Goal: Information Seeking & Learning: Learn about a topic

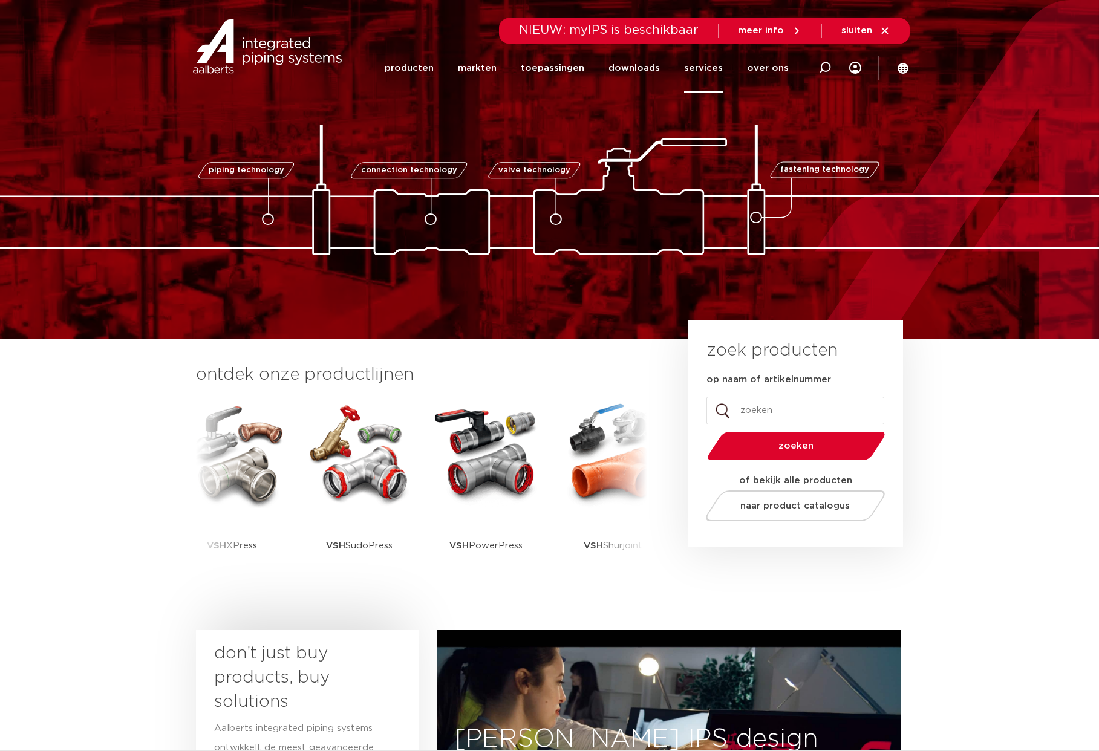
click at [700, 64] on link "services" at bounding box center [703, 68] width 39 height 49
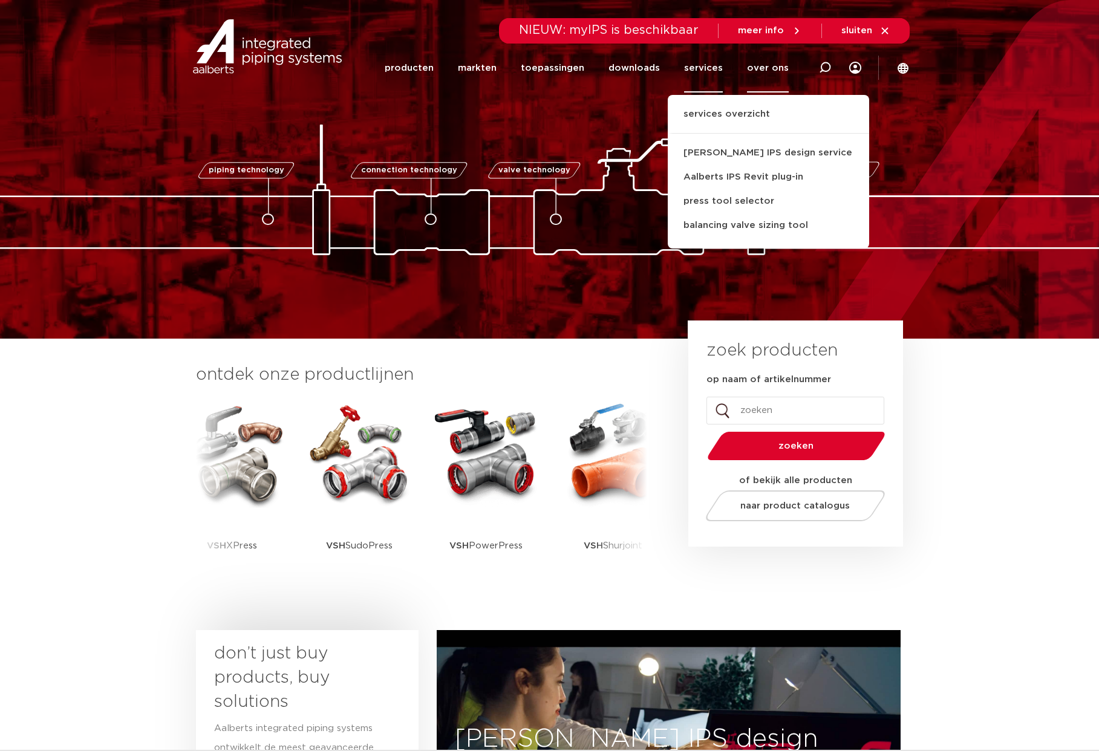
click at [767, 68] on link "over ons" at bounding box center [768, 68] width 42 height 49
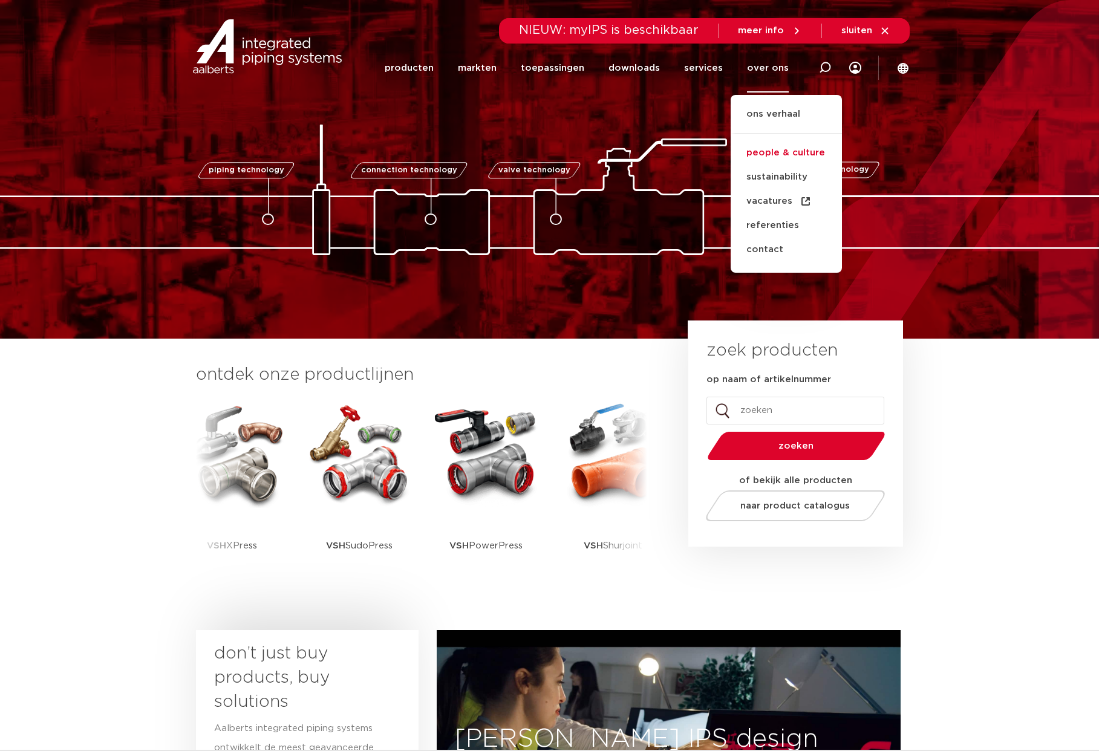
click at [780, 152] on link "people & culture" at bounding box center [785, 153] width 111 height 24
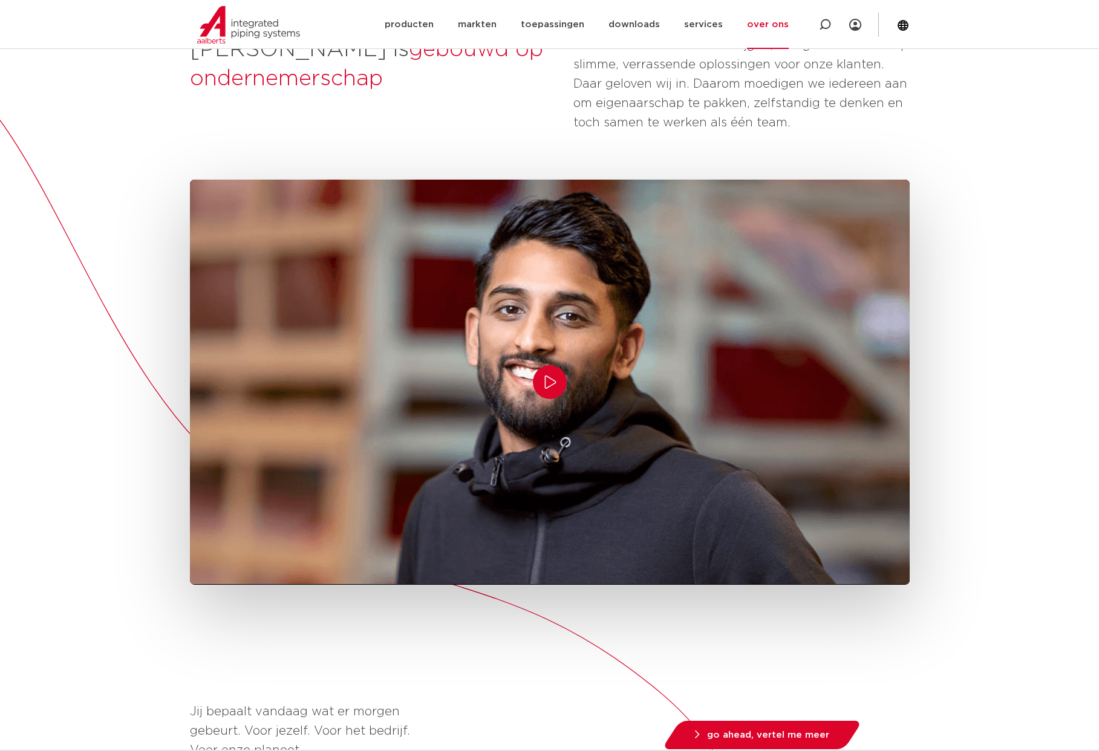
scroll to position [244, 0]
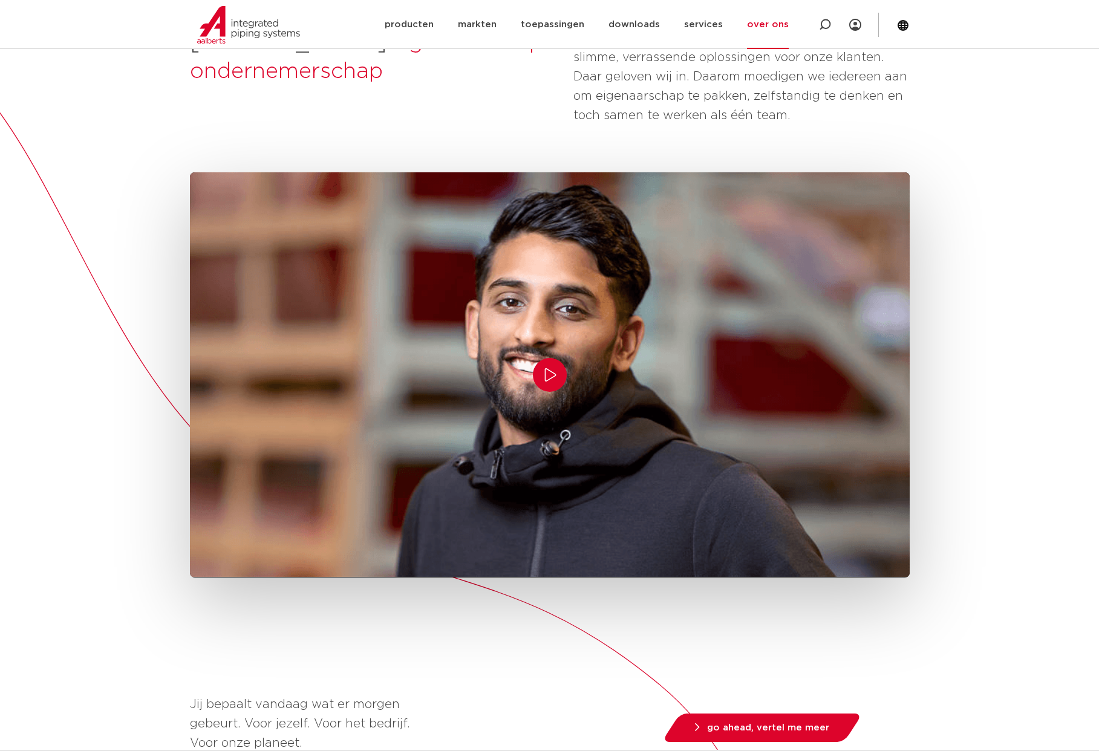
click at [995, 369] on div "Aalberts is gebouwd op ondernemerschap  Hoe meer ruimte mensen krijgen, hoe gro…" at bounding box center [549, 611] width 1099 height 1320
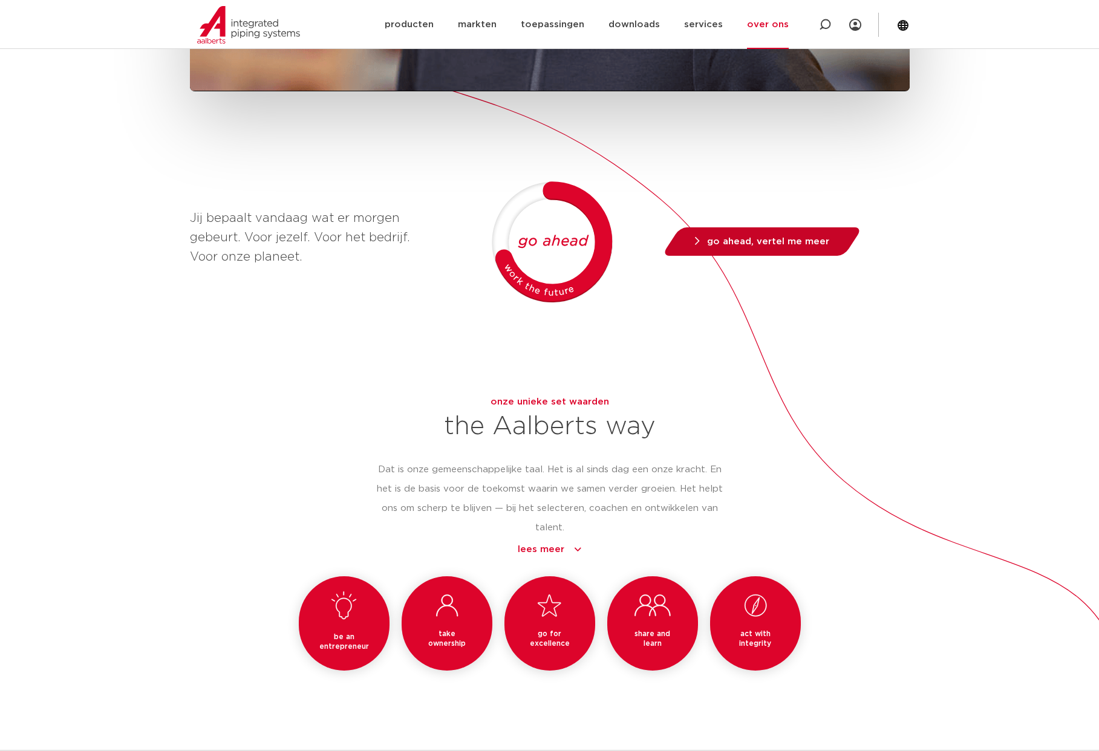
scroll to position [942, 0]
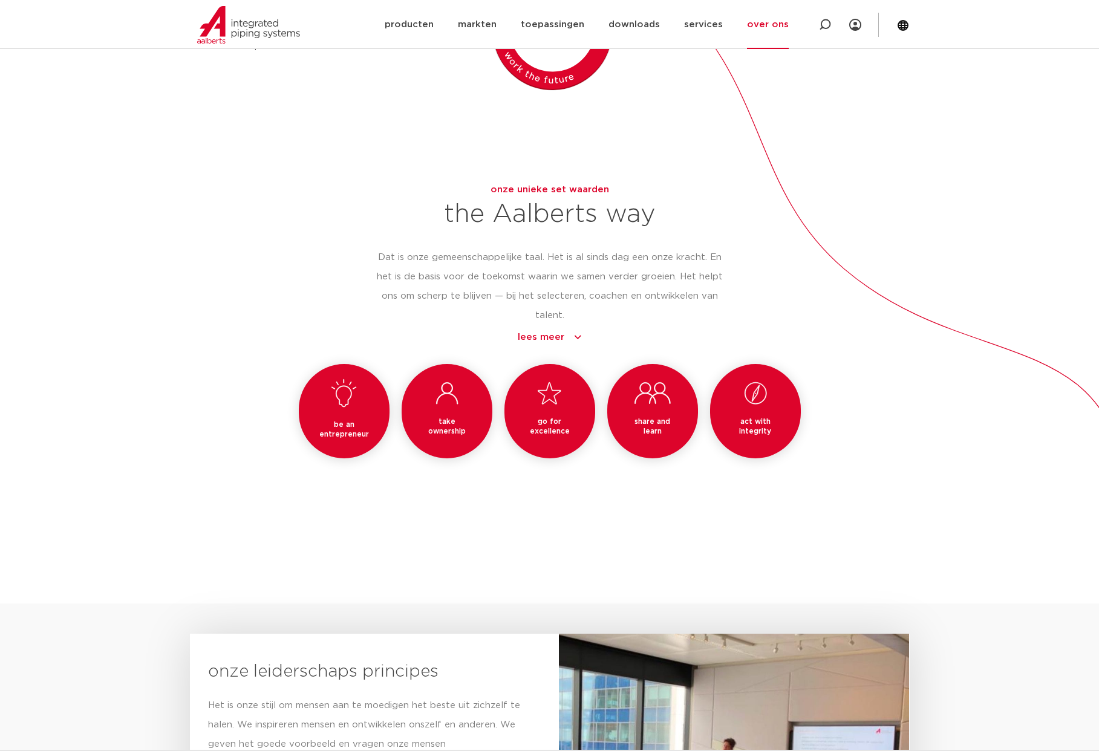
click at [886, 472] on div "be an entrepreneur onderneem take ownership pak eigenaarschap go for excellence…" at bounding box center [549, 430] width 719 height 132
click at [553, 334] on link "lees meer" at bounding box center [549, 337] width 347 height 15
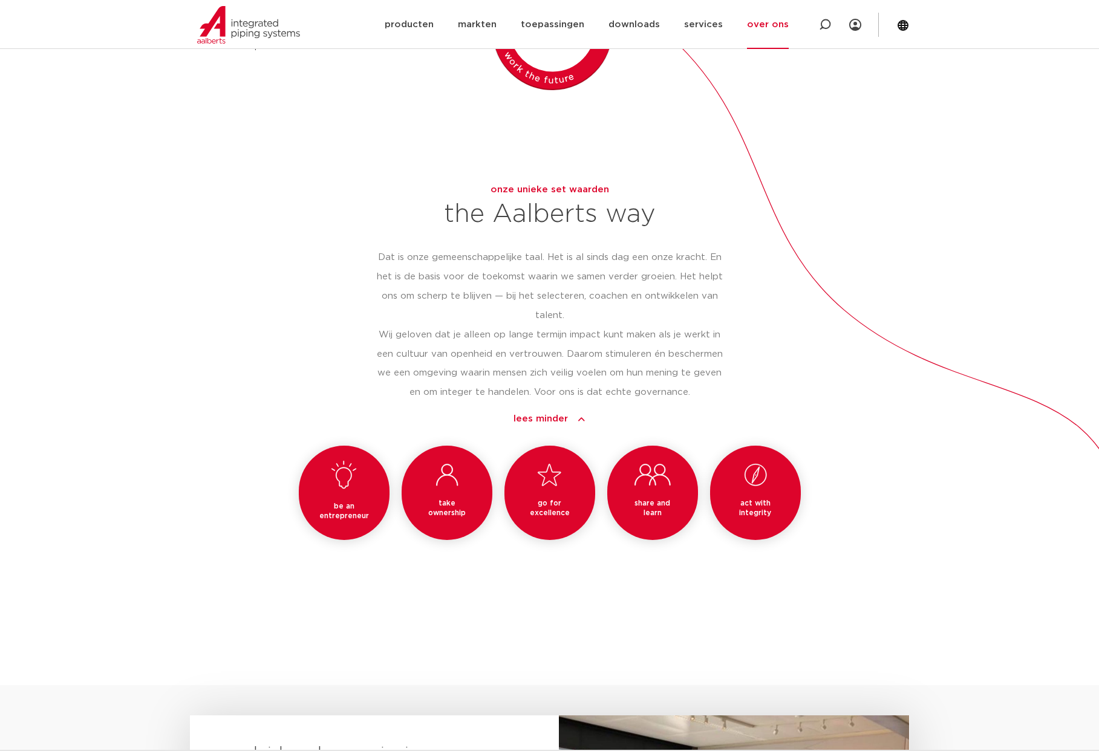
click at [558, 420] on link "lees minder" at bounding box center [549, 419] width 347 height 15
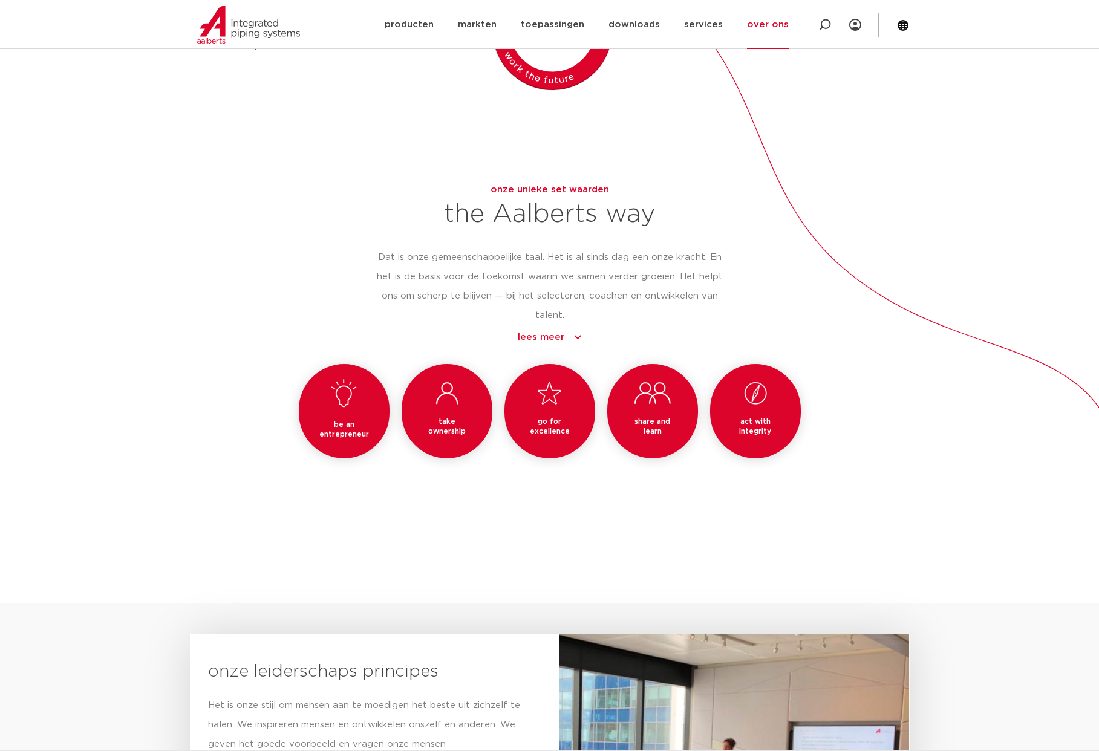
click at [874, 473] on div "be an entrepreneur onderneem take ownership pak eigenaarschap go for excellence…" at bounding box center [549, 430] width 719 height 132
click at [874, 468] on div "be an entrepreneur onderneem take ownership pak eigenaarschap go for excellence…" at bounding box center [549, 430] width 719 height 132
click at [234, 428] on div "be an entrepreneur onderneem take ownership pak eigenaarschap go for excellence…" at bounding box center [549, 430] width 719 height 132
click at [843, 407] on div "be an entrepreneur onderneem take ownership pak eigenaarschap go for excellence…" at bounding box center [549, 430] width 719 height 132
click at [560, 338] on link "lees meer" at bounding box center [549, 337] width 347 height 15
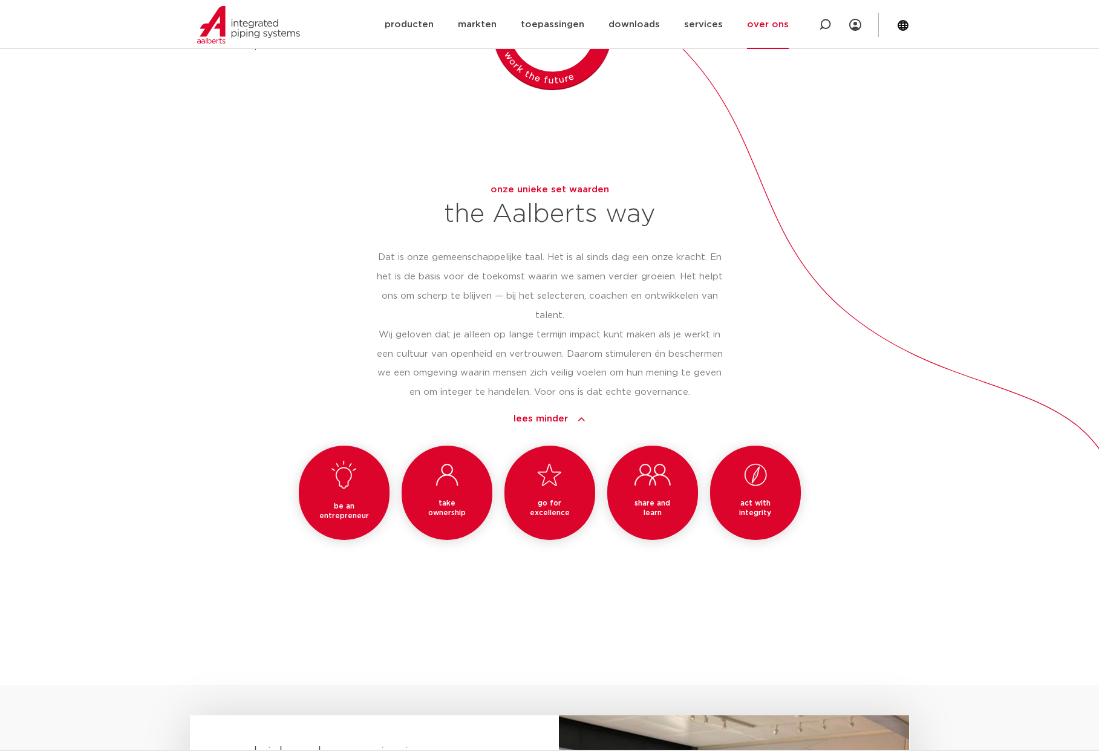
click at [542, 422] on link "lees minder" at bounding box center [549, 419] width 347 height 15
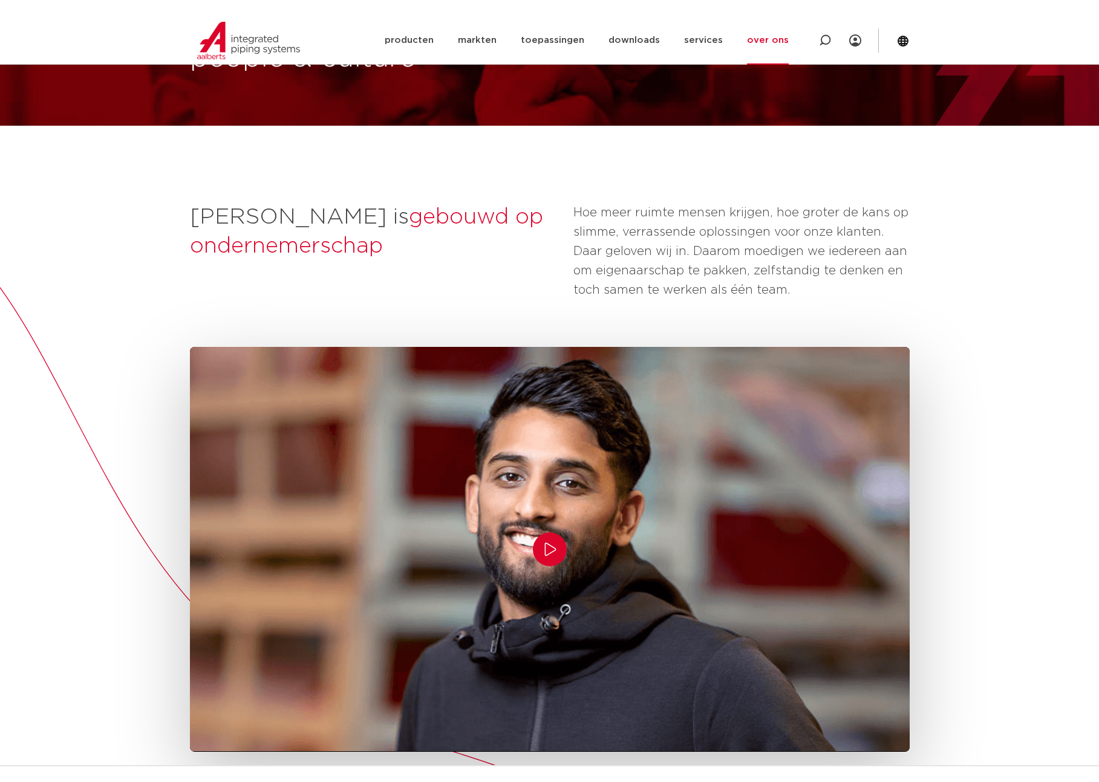
scroll to position [0, 0]
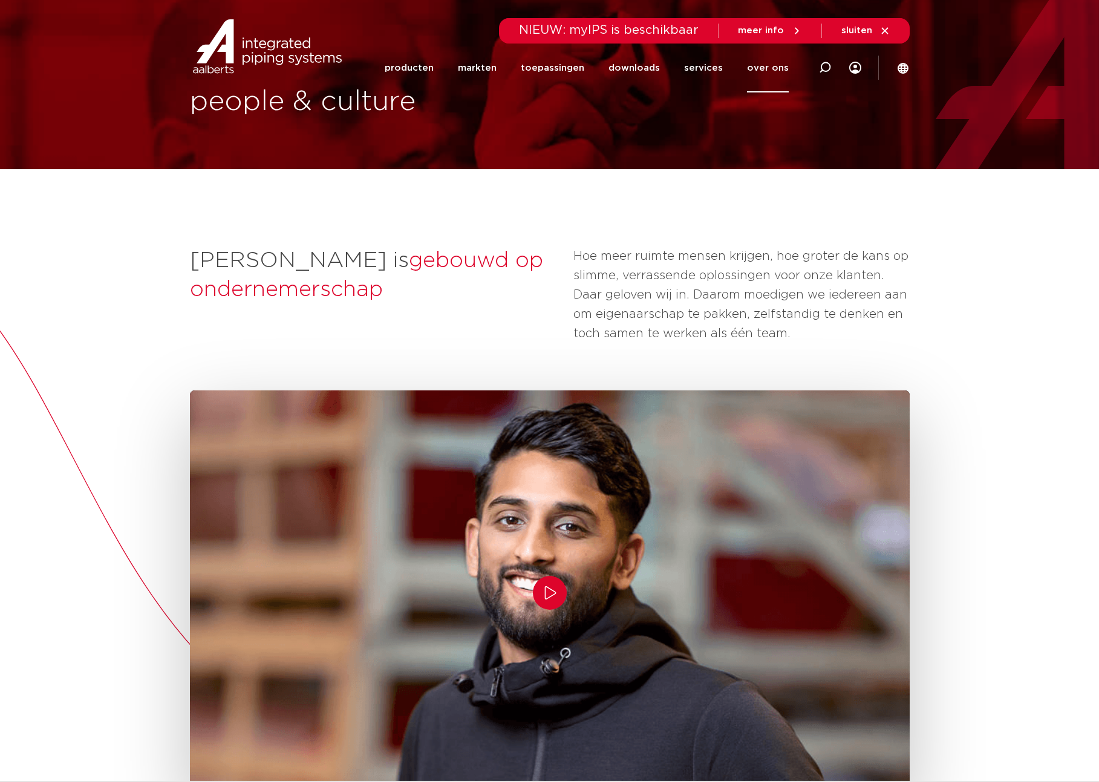
scroll to position [31, 0]
